Goal: Task Accomplishment & Management: Use online tool/utility

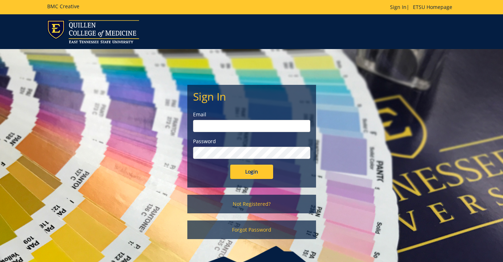
type input "[EMAIL_ADDRESS][DOMAIN_NAME]"
click at [250, 175] on input "Login" at bounding box center [251, 172] width 43 height 14
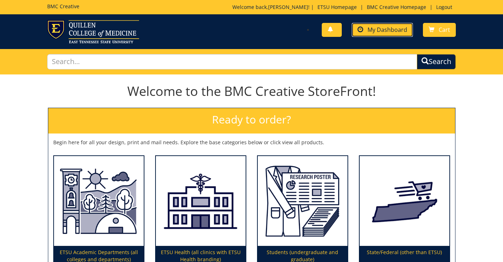
click at [372, 28] on span "My Dashboard" at bounding box center [388, 30] width 40 height 8
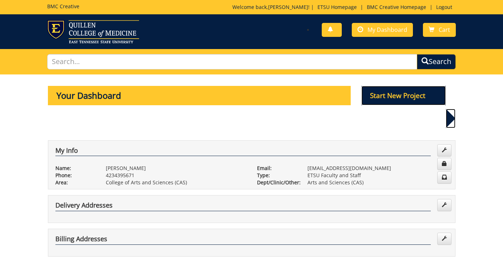
click at [409, 96] on p "Start New Project" at bounding box center [404, 95] width 84 height 19
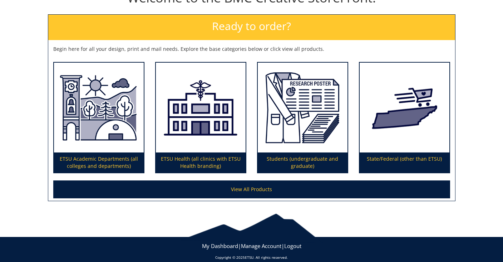
scroll to position [102, 0]
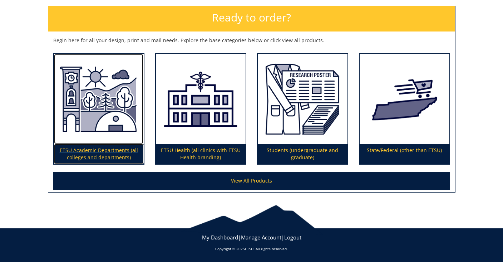
click at [98, 101] on img at bounding box center [99, 99] width 90 height 90
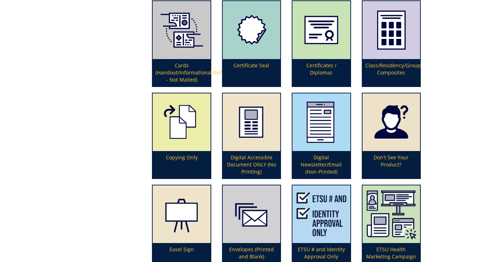
scroll to position [504, 0]
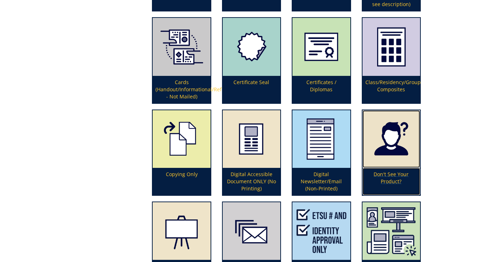
click at [394, 142] on img at bounding box center [392, 139] width 58 height 58
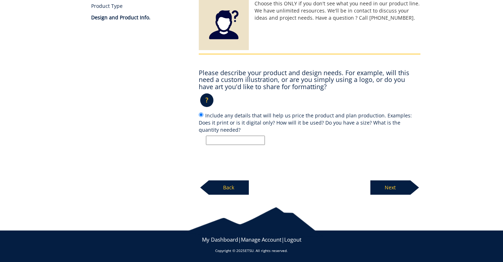
scroll to position [122, 0]
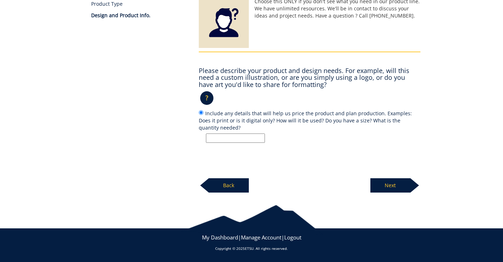
click at [240, 142] on input "Include any details that will help us price the product and plan production. Ex…" at bounding box center [235, 137] width 59 height 9
click at [236, 139] on input "Include any details that will help us price the product and plan production. Ex…" at bounding box center [235, 137] width 59 height 9
type input "1"
click at [222, 139] on input "1" at bounding box center [235, 137] width 59 height 9
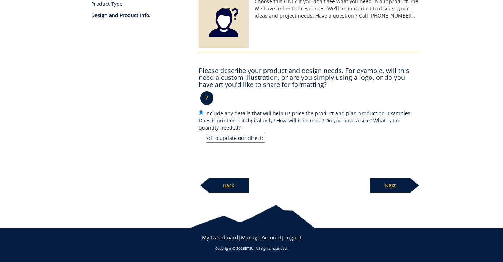
scroll to position [0, 19]
type input "We need to update our directory"
